Goal: Find specific page/section: Find specific page/section

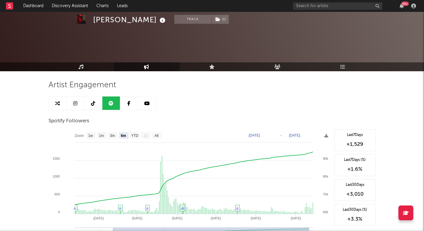
select select "6m"
select select "1w"
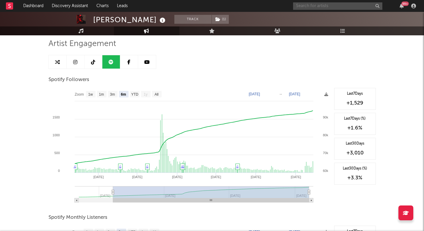
click at [313, 4] on input "text" at bounding box center [337, 5] width 89 height 7
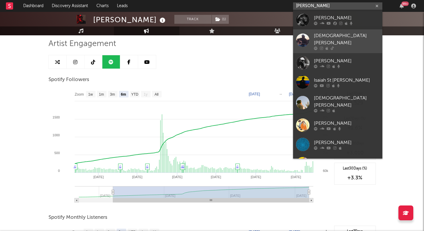
type input "isaiah s"
click at [340, 35] on div "[DEMOGRAPHIC_DATA][PERSON_NAME]" at bounding box center [346, 39] width 65 height 14
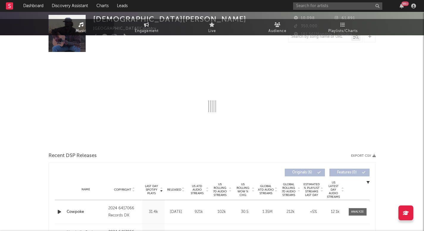
select select "6m"
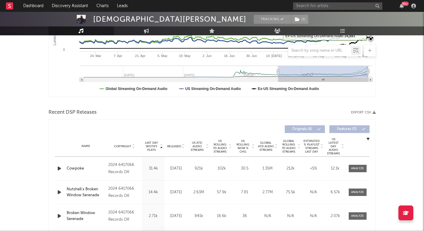
scroll to position [140, 0]
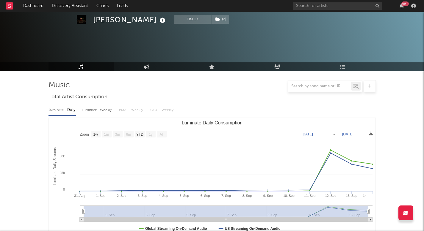
select select "1w"
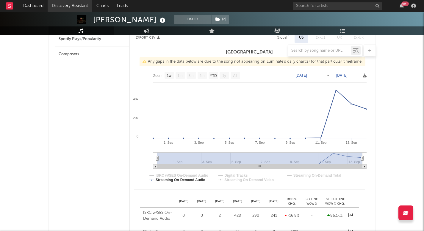
click at [71, 3] on link "Discovery Assistant" at bounding box center [70, 6] width 45 height 12
